Goal: Navigation & Orientation: Find specific page/section

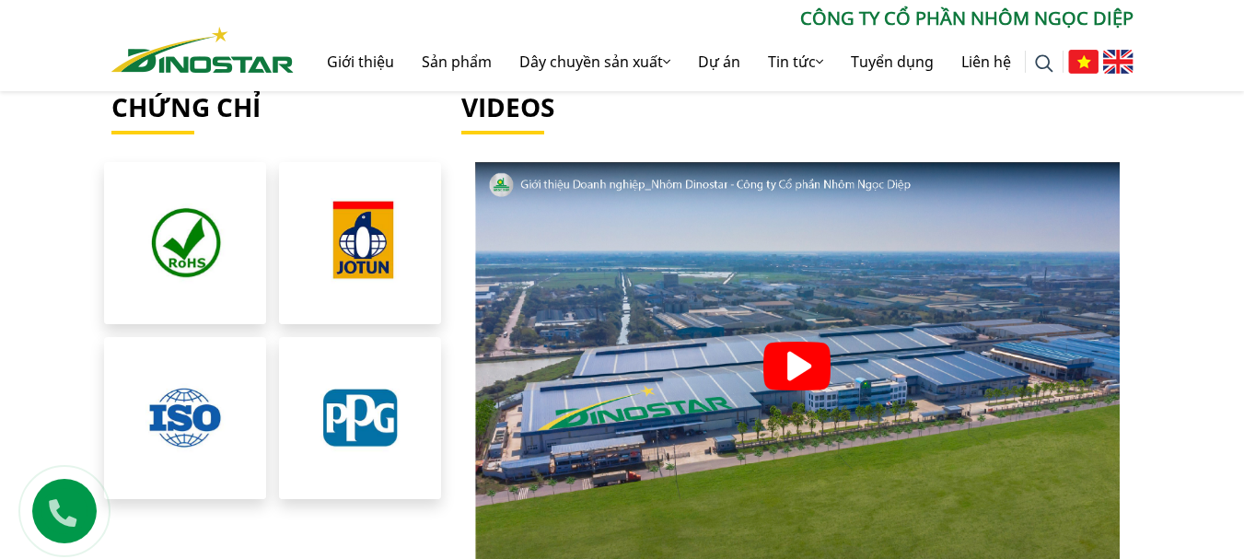
scroll to position [4328, 0]
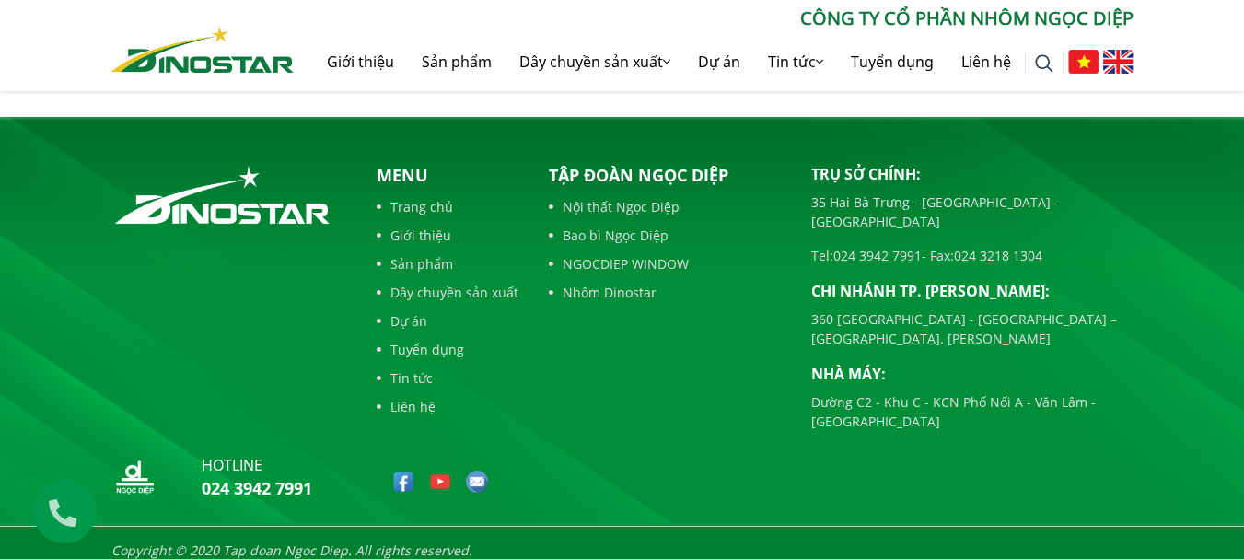
click at [4, 22] on div "Tìm kiếm cho: ******** CÔNG TY CỔ PHẦN NHÔM NGỌC DIỆP Giới thiệu Sản phẩm Dây c…" at bounding box center [622, 45] width 1244 height 91
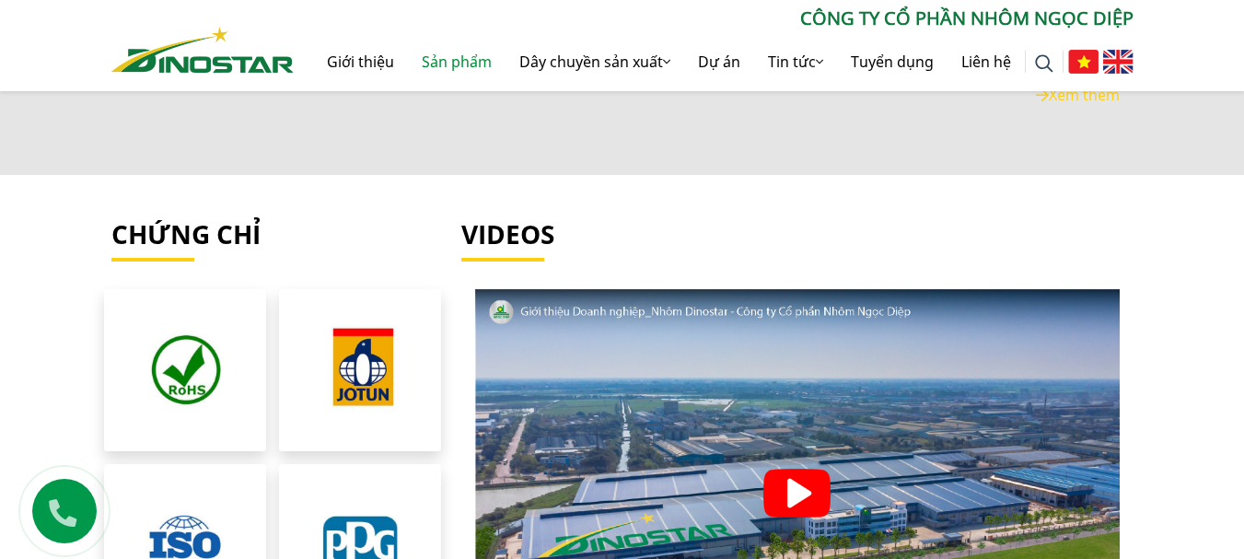
scroll to position [3684, 0]
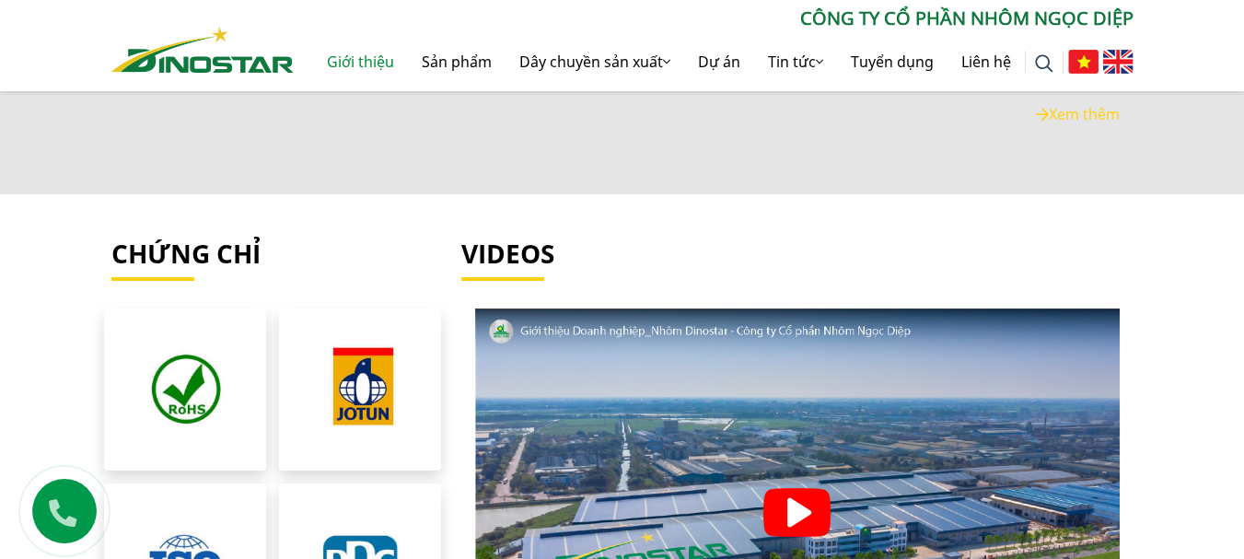
click at [369, 73] on link "Giới thiệu" at bounding box center [360, 61] width 95 height 59
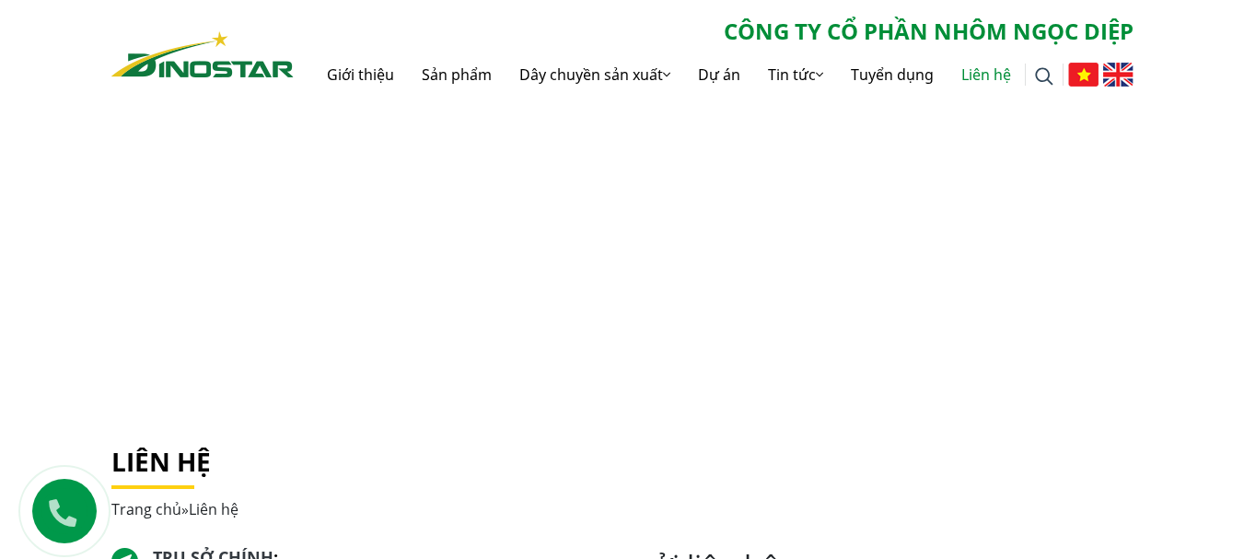
click at [977, 67] on link "Liên hệ" at bounding box center [986, 74] width 77 height 59
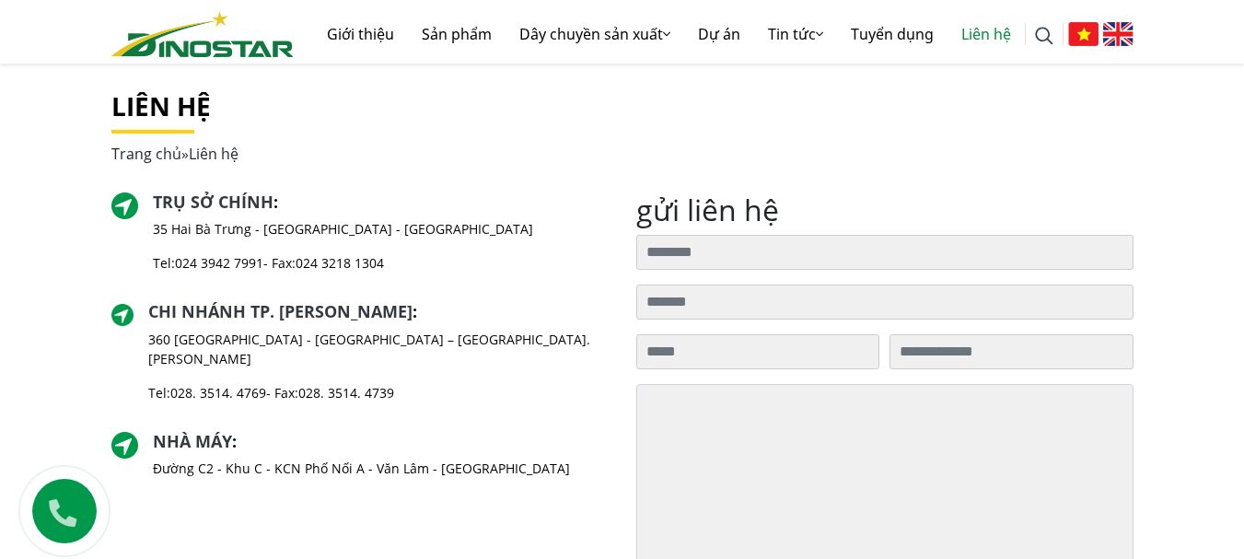
scroll to position [341, 0]
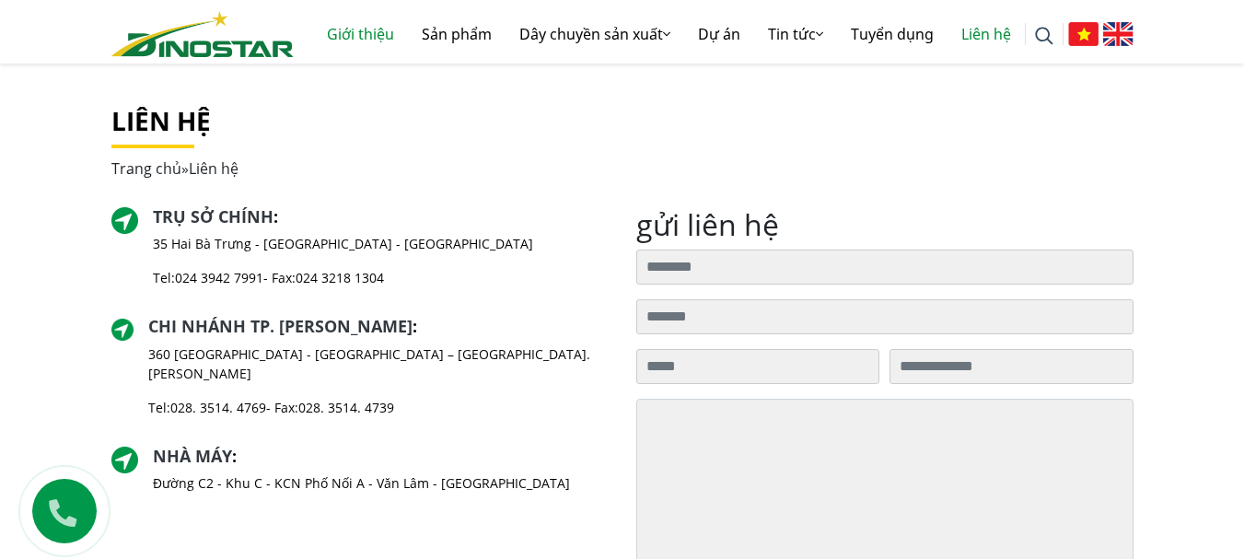
click at [345, 31] on link "Giới thiệu" at bounding box center [360, 34] width 95 height 59
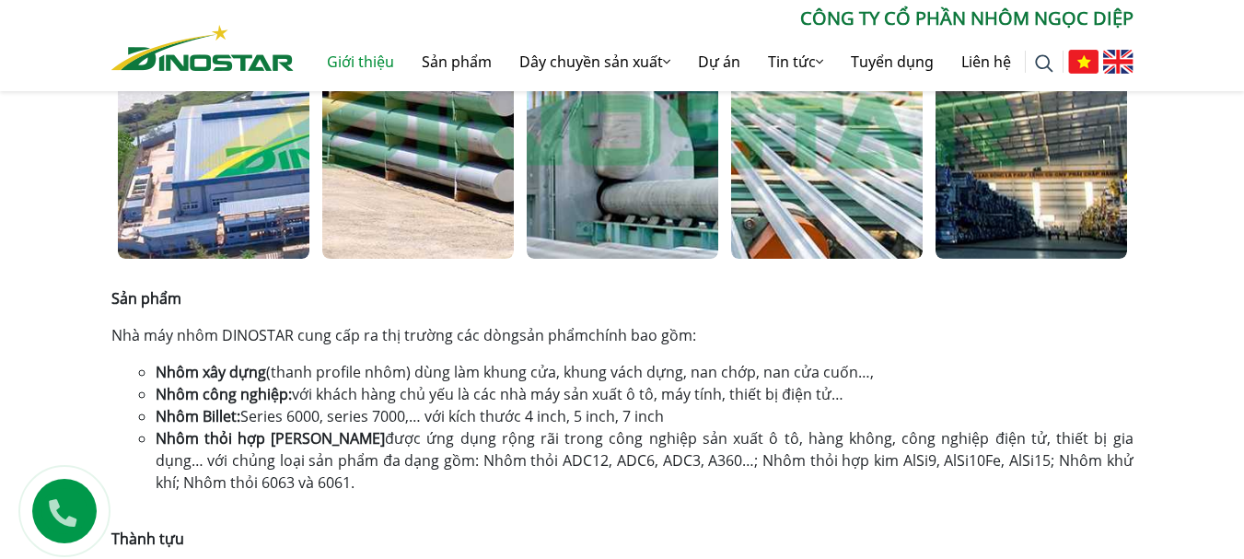
scroll to position [1102, 0]
